Goal: Transaction & Acquisition: Obtain resource

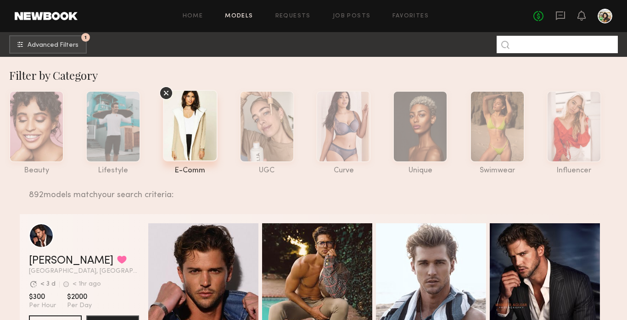
click at [572, 39] on input at bounding box center [556, 44] width 121 height 17
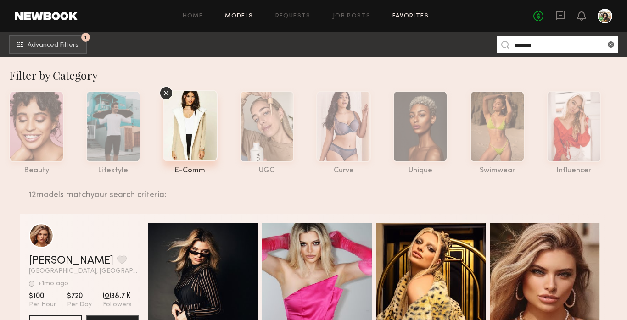
type input "*******"
click at [405, 15] on link "Favorites" at bounding box center [410, 16] width 36 height 6
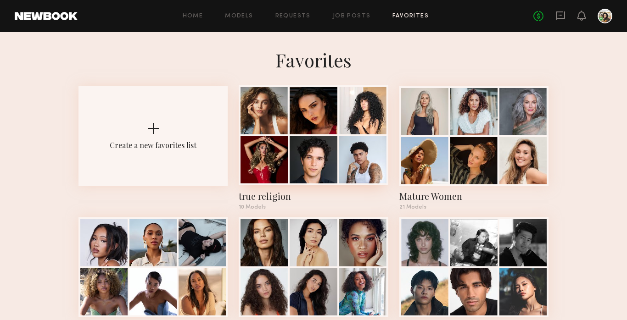
click at [320, 170] on div at bounding box center [312, 159] width 47 height 47
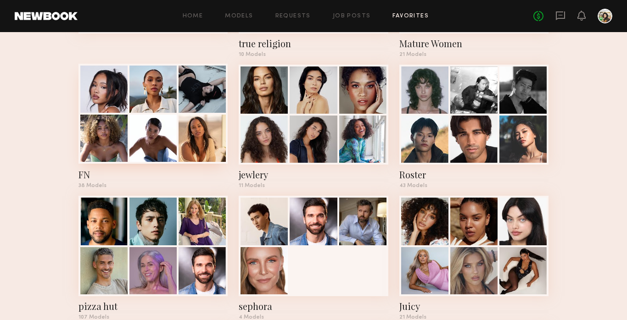
scroll to position [154, 0]
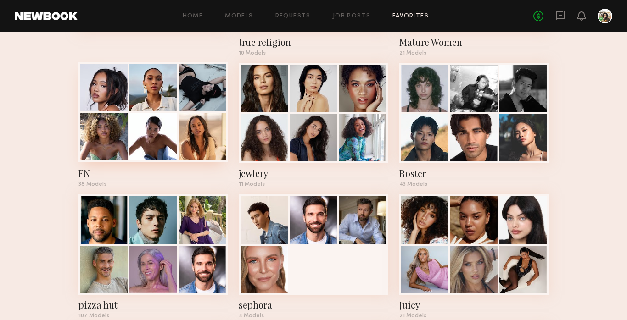
click at [150, 102] on div at bounding box center [152, 87] width 47 height 47
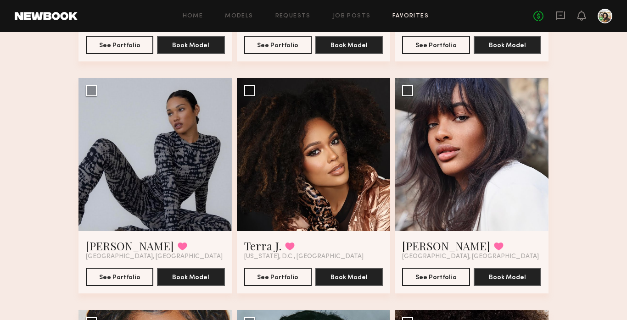
scroll to position [959, 0]
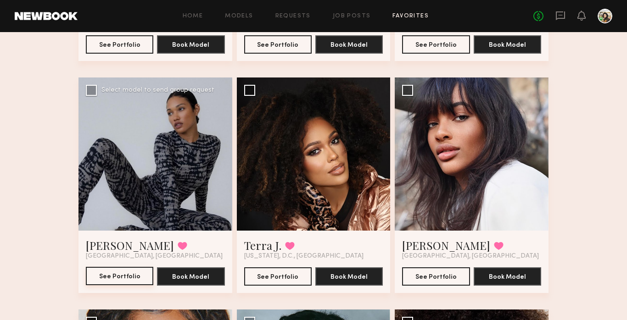
click at [124, 272] on button "See Portfolio" at bounding box center [119, 276] width 67 height 18
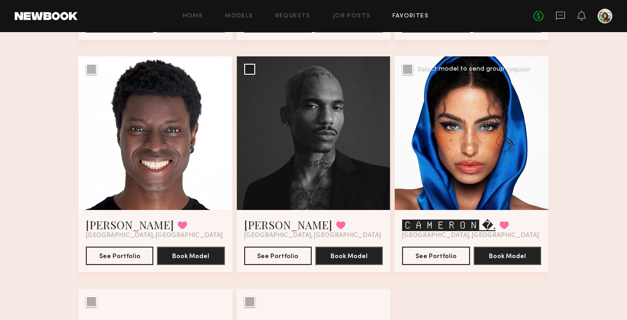
scroll to position [2609, 0]
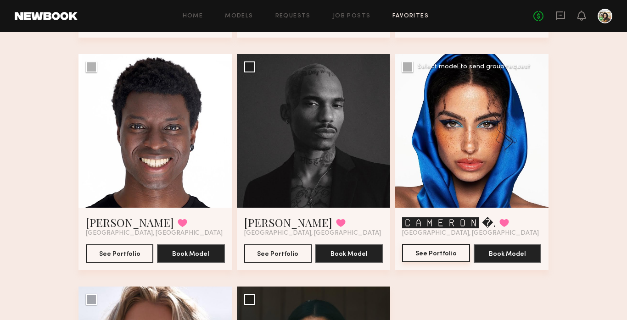
click at [432, 256] on button "See Portfolio" at bounding box center [435, 253] width 67 height 18
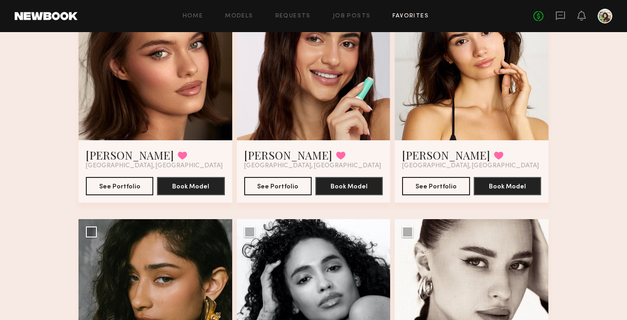
scroll to position [1982, 0]
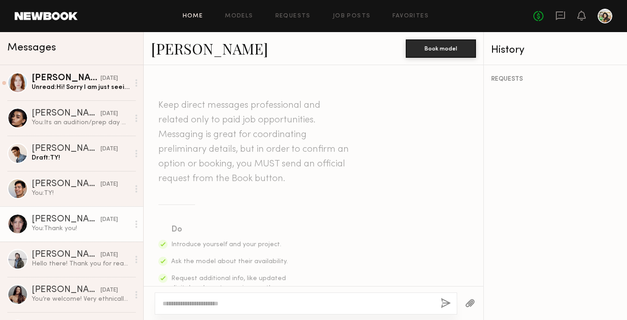
click at [192, 16] on link "Home" at bounding box center [193, 16] width 21 height 6
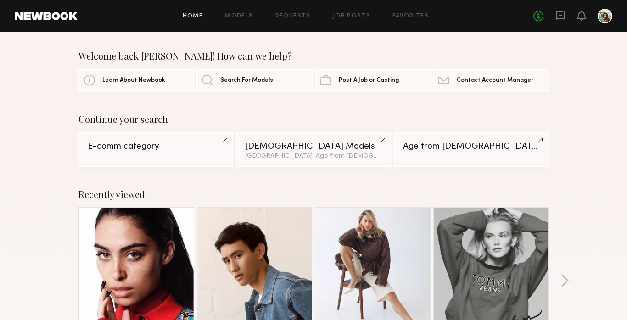
click at [244, 20] on div "Home Models Requests Job Posts Favorites Sign Out No fees up to $5,000" at bounding box center [345, 16] width 534 height 15
click at [238, 16] on link "Models" at bounding box center [239, 16] width 28 height 6
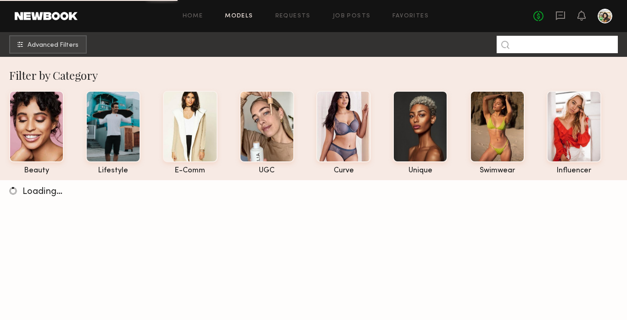
click at [571, 45] on input at bounding box center [556, 44] width 121 height 17
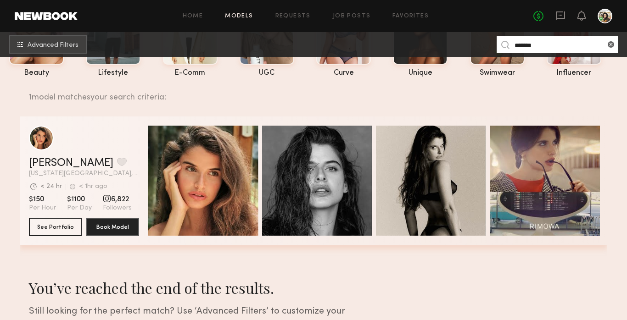
scroll to position [123, 0]
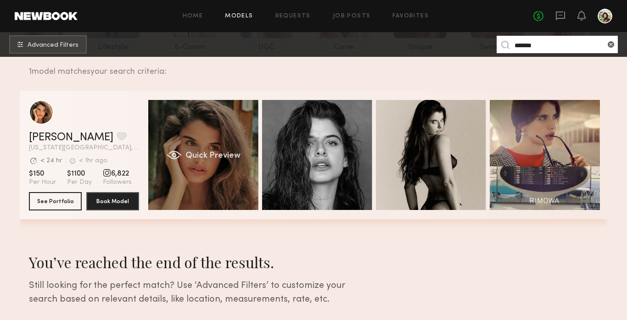
click at [233, 157] on span "Quick Preview" at bounding box center [212, 156] width 55 height 8
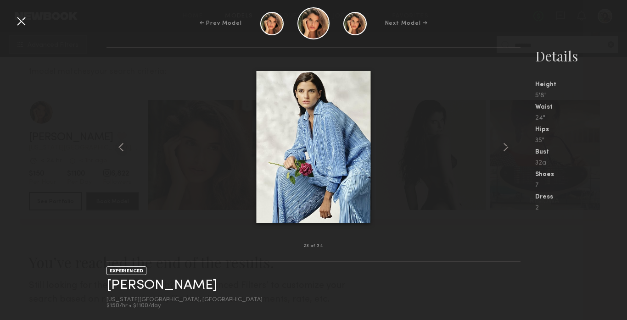
scroll to position [180, 0]
click at [21, 24] on div at bounding box center [21, 21] width 15 height 15
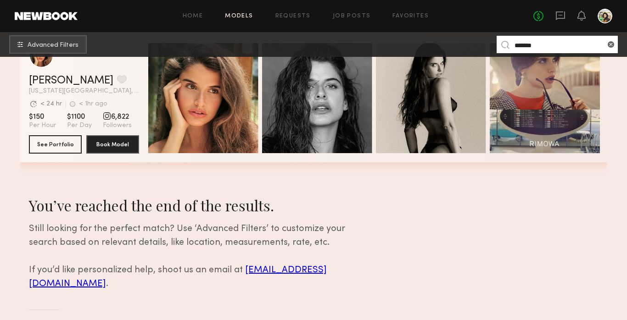
click at [539, 44] on input "*******" at bounding box center [556, 44] width 121 height 17
type input "*"
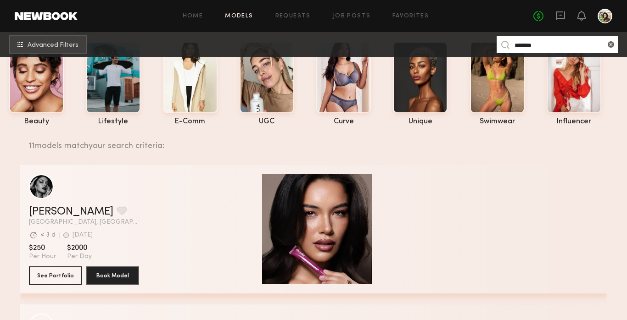
scroll to position [77, 0]
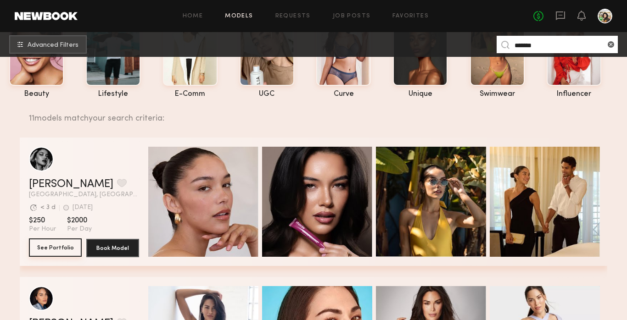
click at [45, 246] on button "See Portfolio" at bounding box center [55, 248] width 53 height 18
click at [537, 44] on input "*******" at bounding box center [556, 44] width 121 height 17
type input "*****"
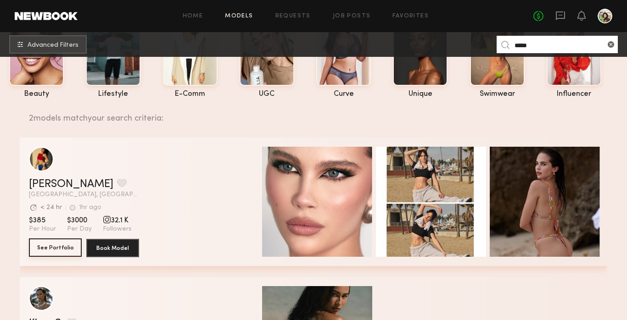
click at [59, 244] on button "See Portfolio" at bounding box center [55, 248] width 53 height 18
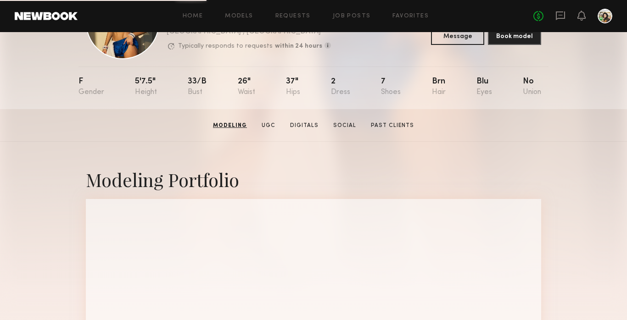
scroll to position [69, 0]
